Goal: Information Seeking & Learning: Learn about a topic

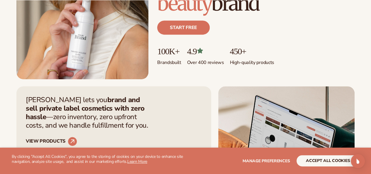
scroll to position [123, 0]
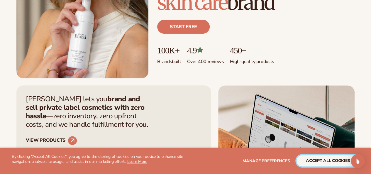
click at [324, 160] on button "accept all cookies" at bounding box center [328, 160] width 63 height 11
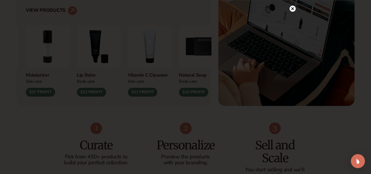
scroll to position [0, 0]
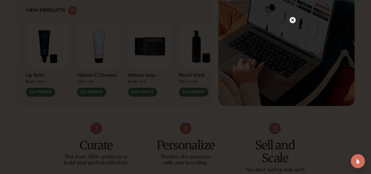
click at [291, 20] on circle at bounding box center [293, 20] width 6 height 6
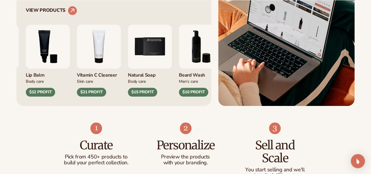
click at [291, 20] on img at bounding box center [286, 30] width 136 height 150
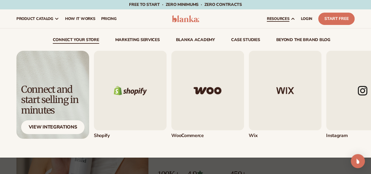
click at [296, 94] on img "3 / 5" at bounding box center [285, 90] width 73 height 79
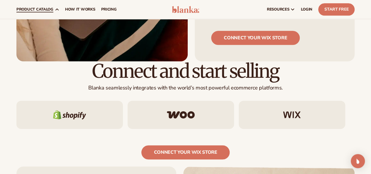
scroll to position [332, 0]
